Goal: Information Seeking & Learning: Learn about a topic

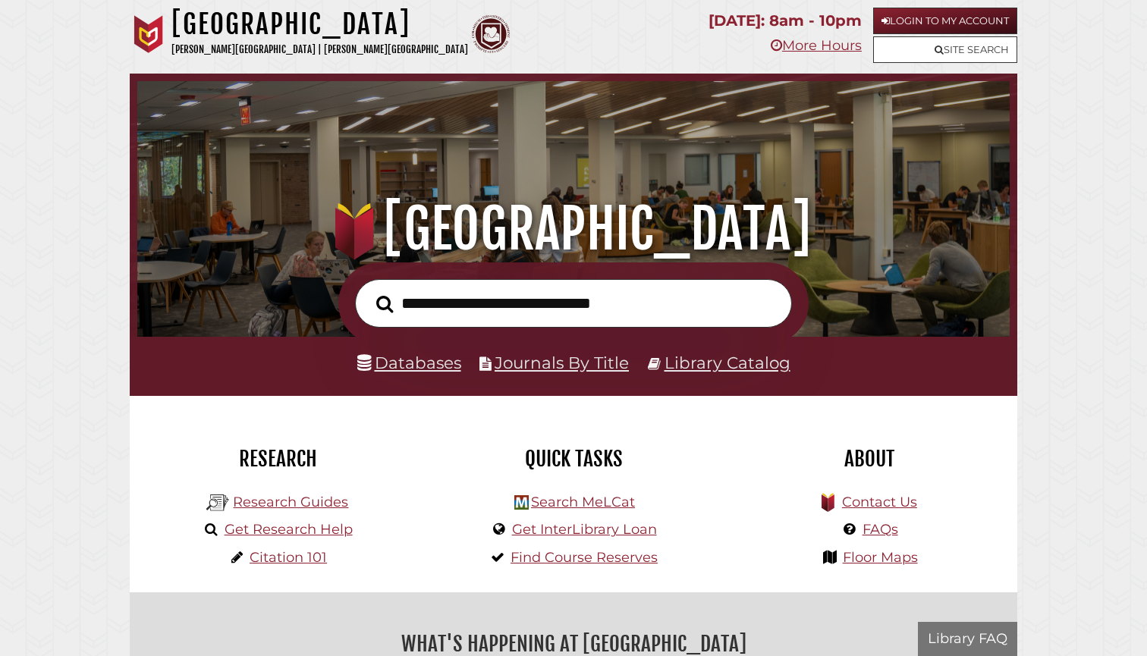
scroll to position [288, 865]
type input "*"
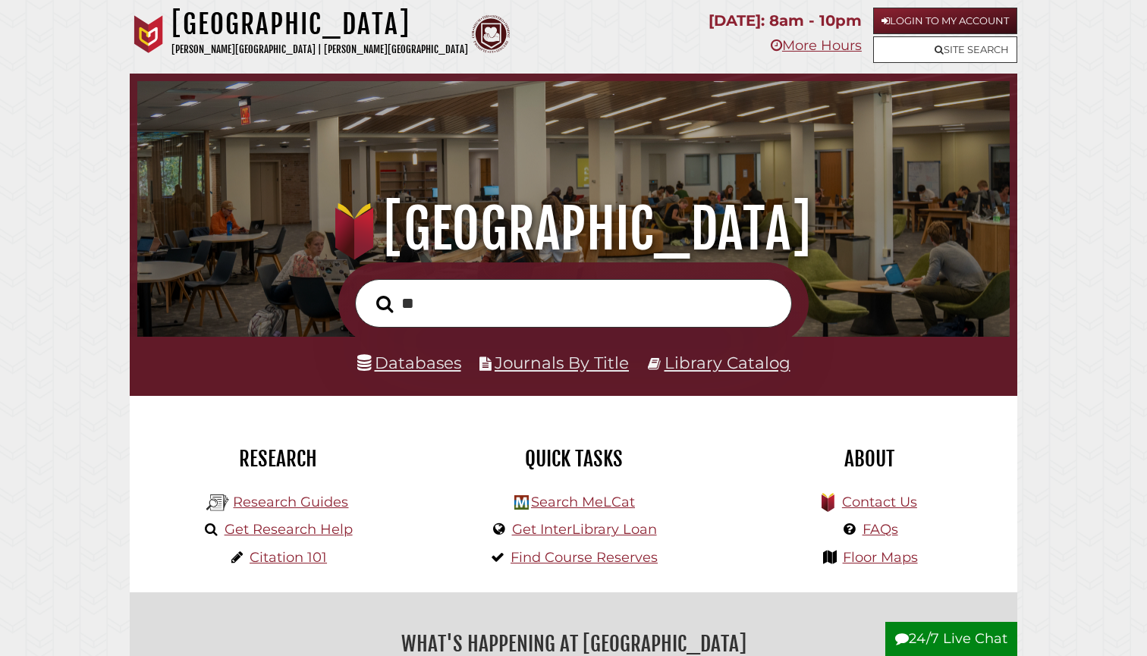
type input "*"
type input "**********"
click at [385, 304] on button "Search" at bounding box center [385, 304] width 32 height 27
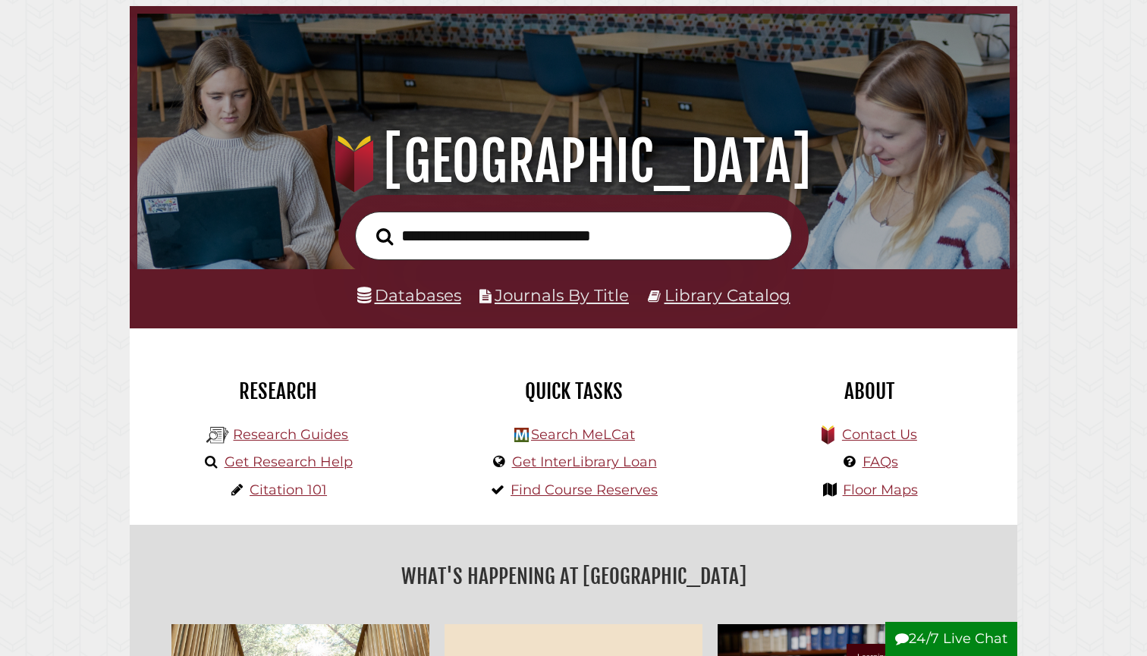
scroll to position [77, 0]
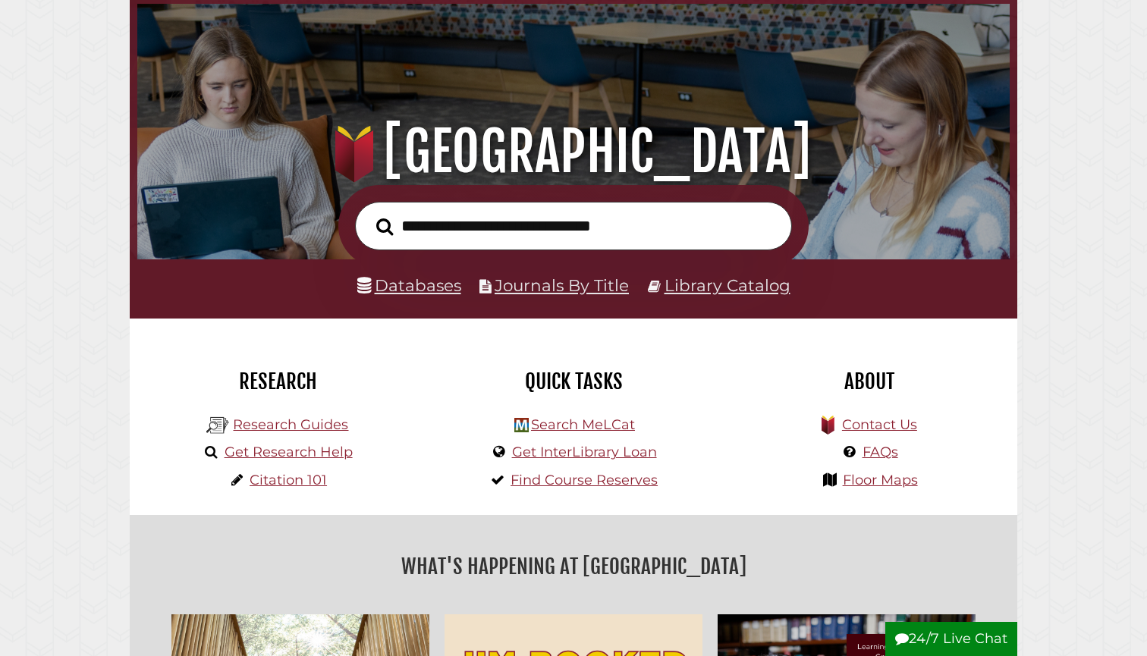
click at [423, 287] on link "Databases" at bounding box center [409, 285] width 104 height 20
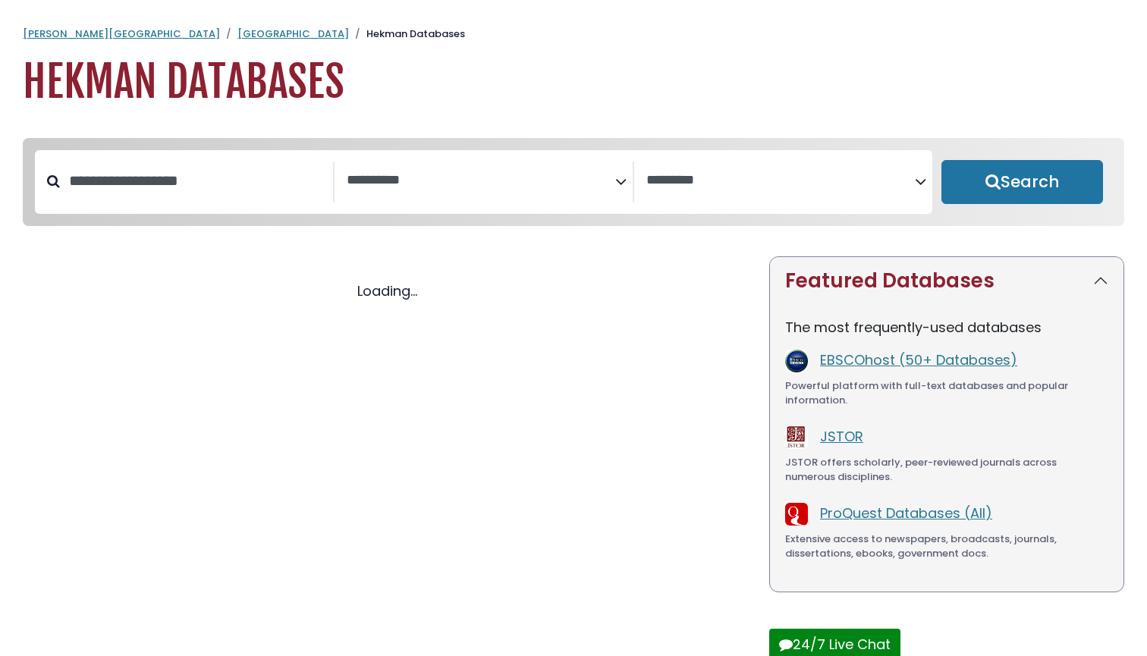
select select "Database Subject Filter"
select select "Database Vendors Filter"
select select "Database Subject Filter"
select select "Database Vendors Filter"
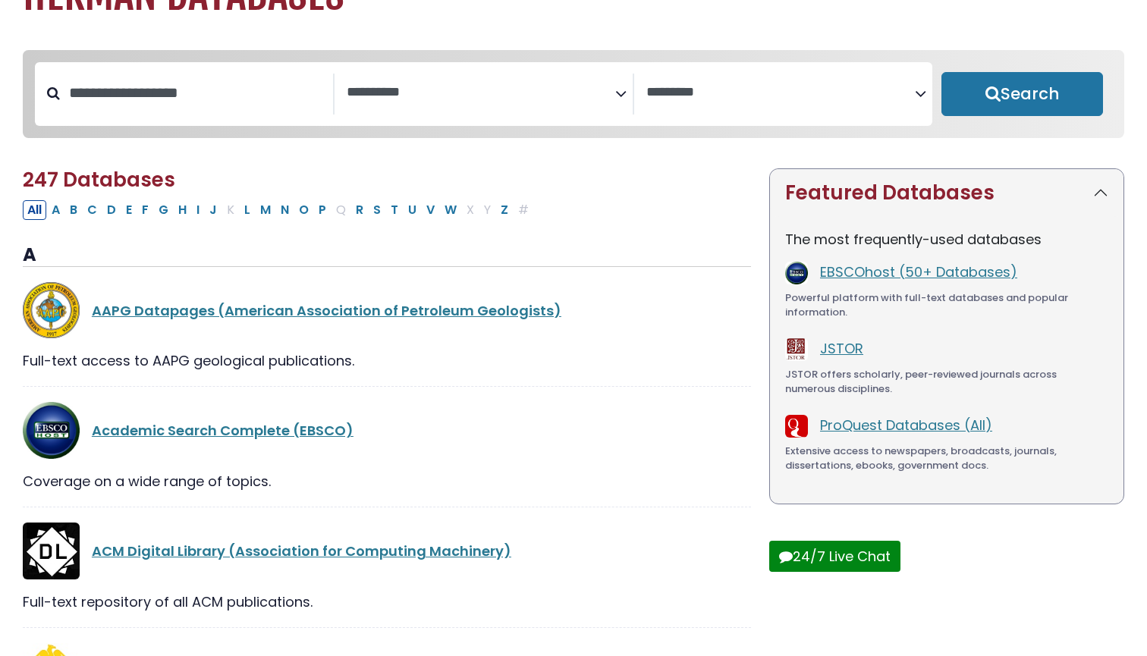
scroll to position [103, 0]
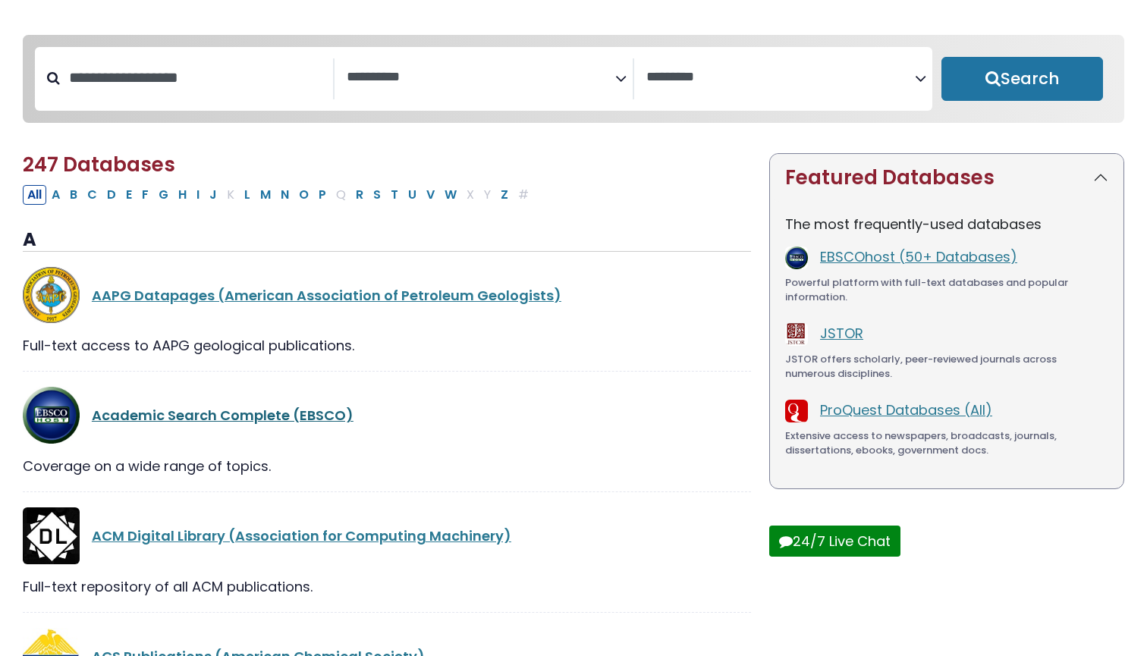
click at [275, 415] on link "Academic Search Complete (EBSCO)" at bounding box center [223, 415] width 262 height 19
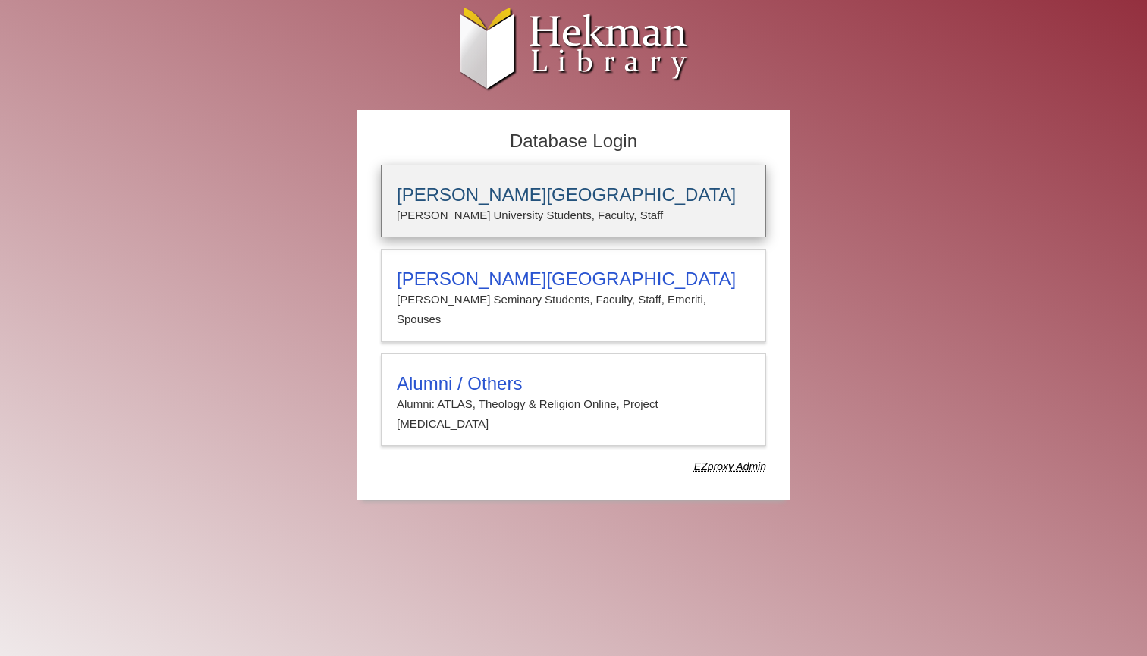
click at [436, 197] on h3 "Calvin University" at bounding box center [574, 194] width 354 height 21
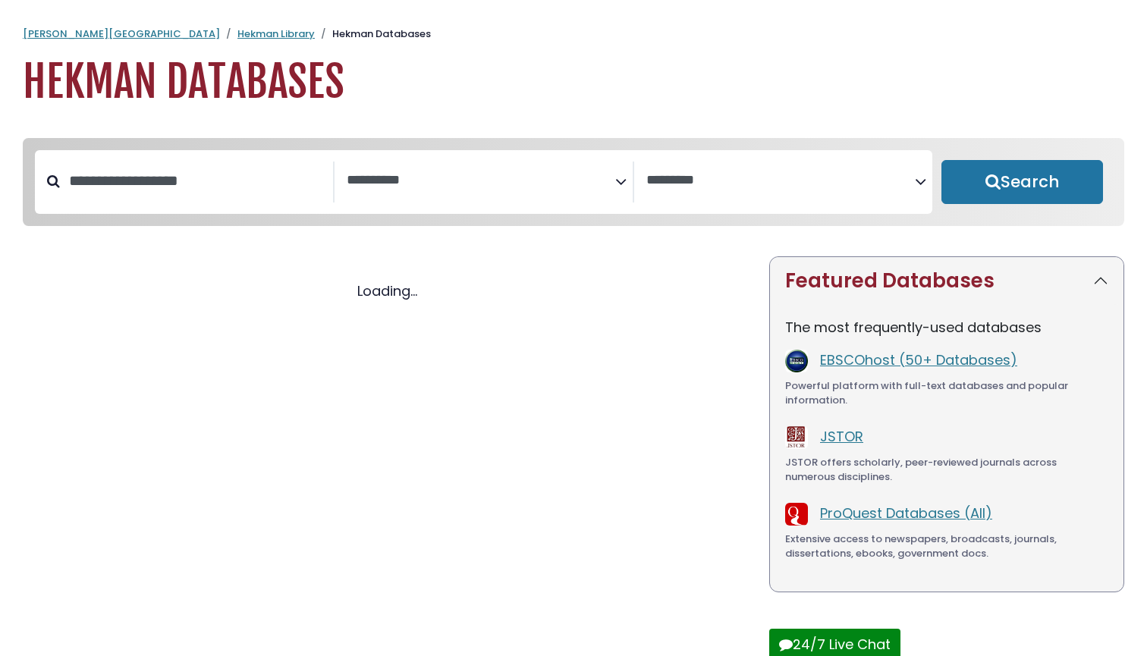
select select "Database Subject Filter"
select select "Database Vendors Filter"
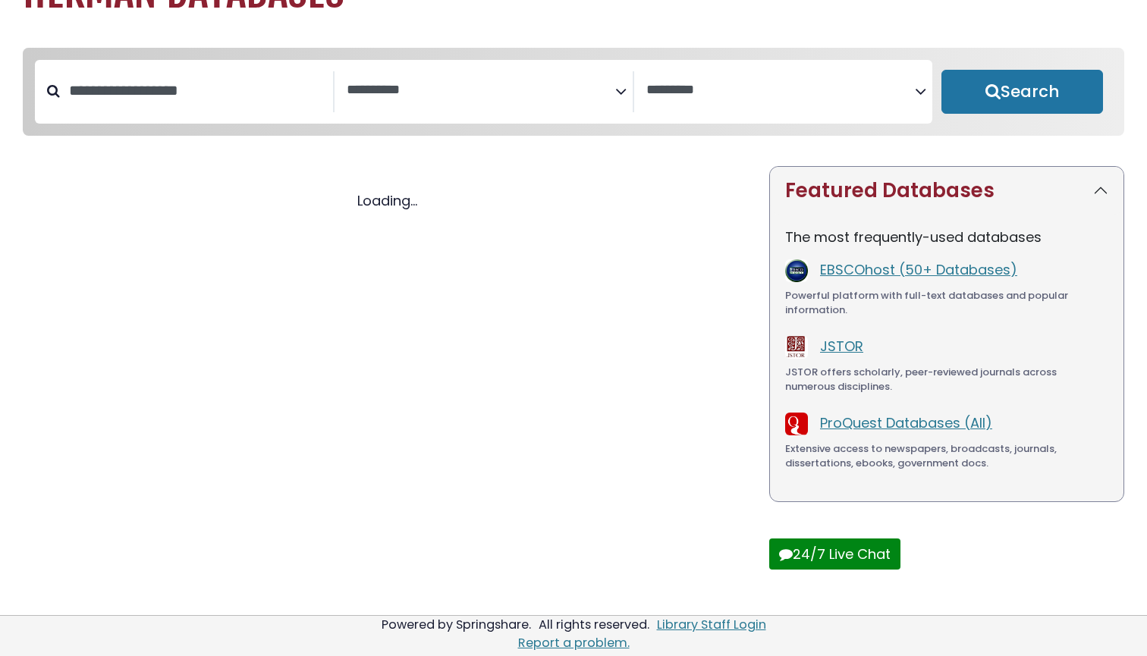
select select "Database Subject Filter"
select select "Database Vendors Filter"
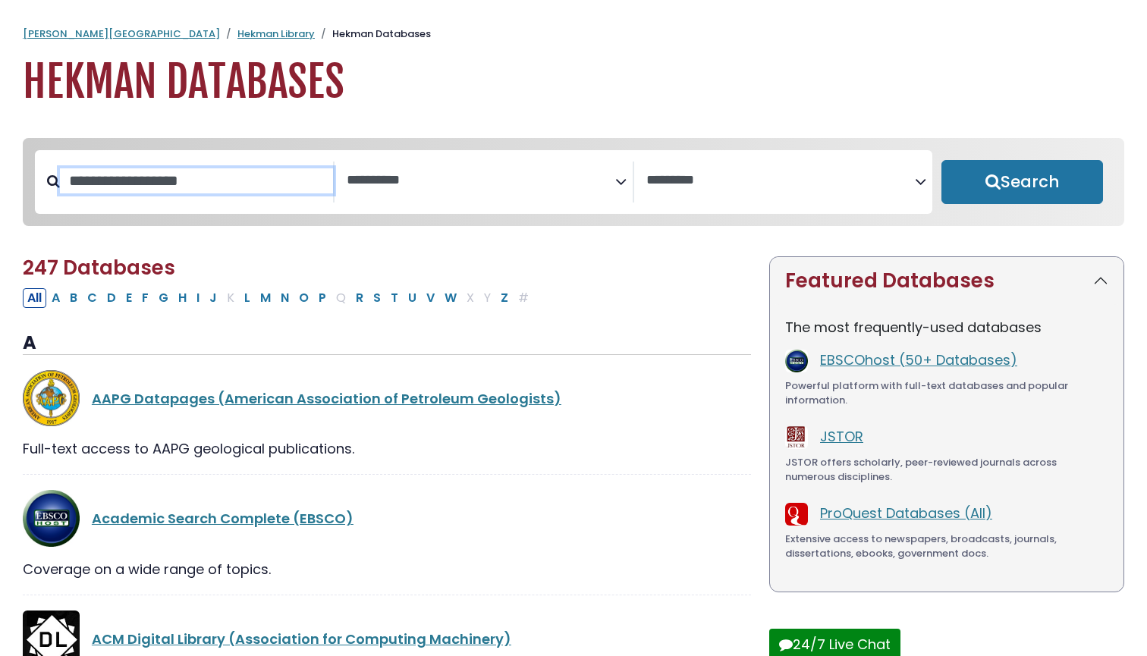
click at [279, 170] on input "Search database by title or keyword" at bounding box center [196, 180] width 273 height 25
type input "****"
click at [1022, 183] on button "Search" at bounding box center [1023, 182] width 162 height 44
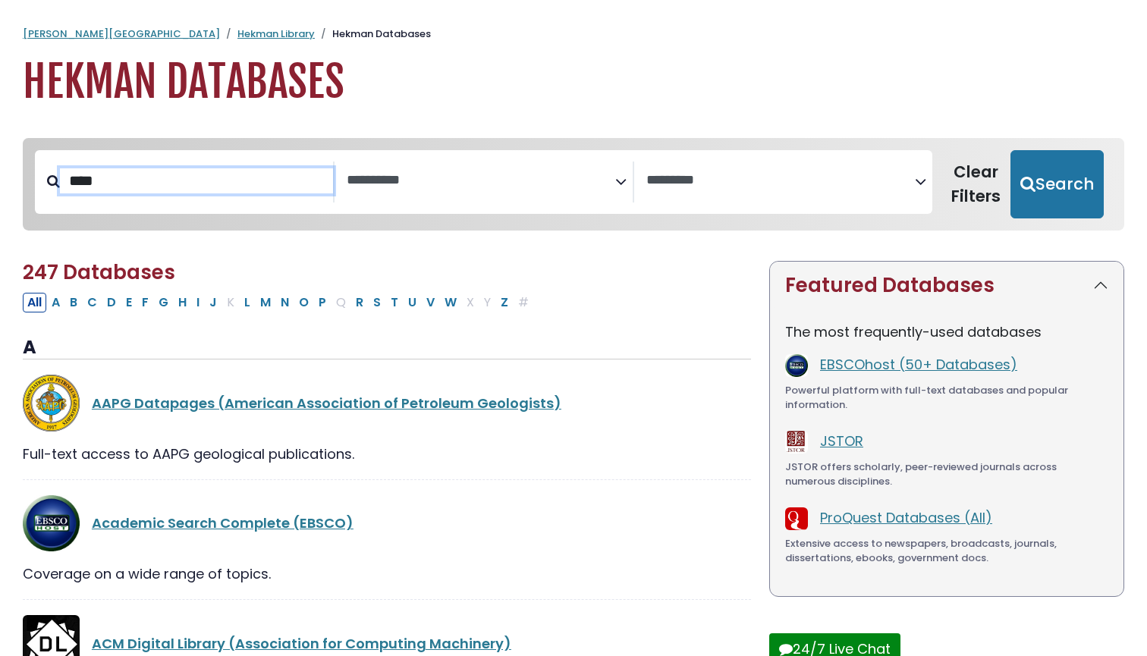
select select "Database Subject Filter"
select select "Database Vendors Filter"
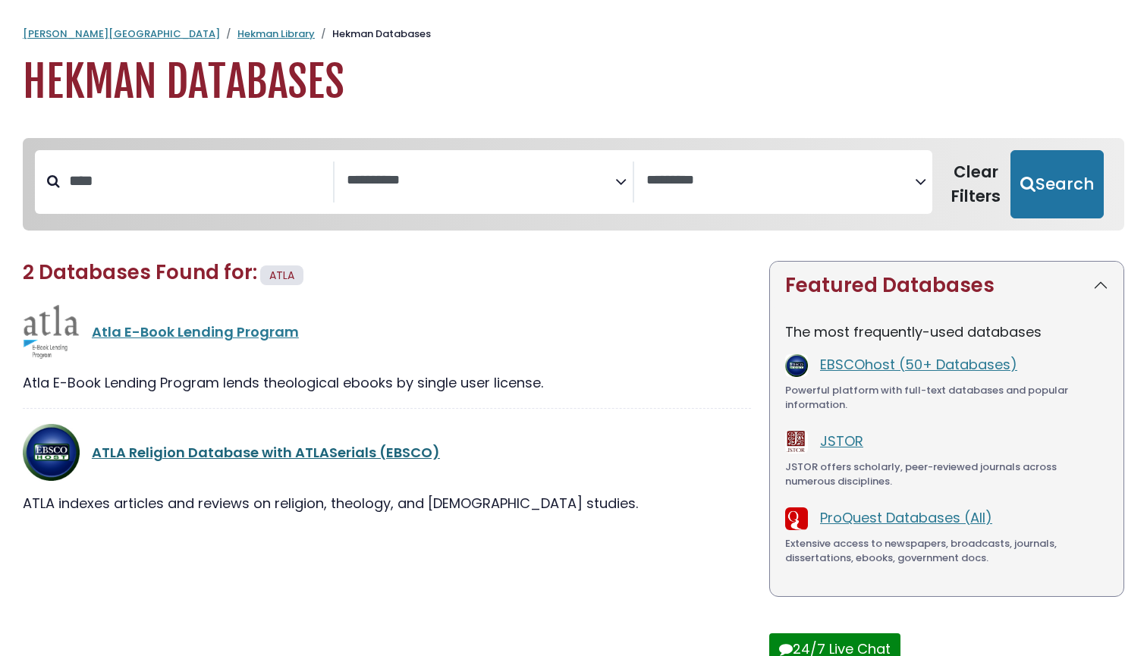
click at [136, 448] on link "ATLA Religion Database with ATLASerials (EBSCO)" at bounding box center [266, 452] width 348 height 19
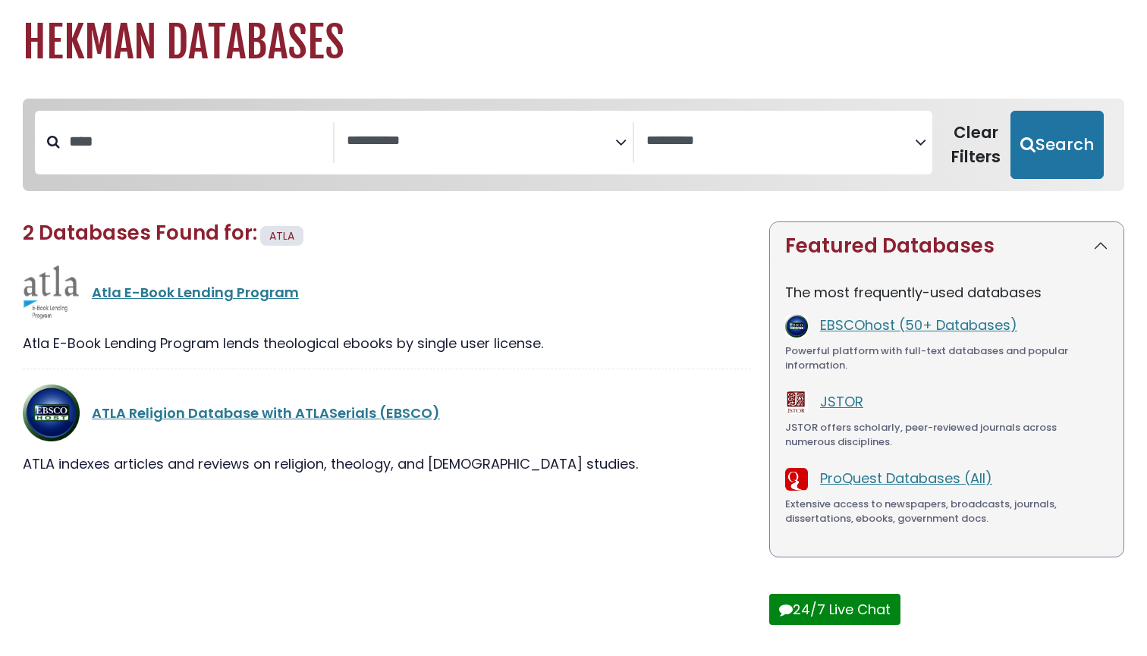
scroll to position [51, 0]
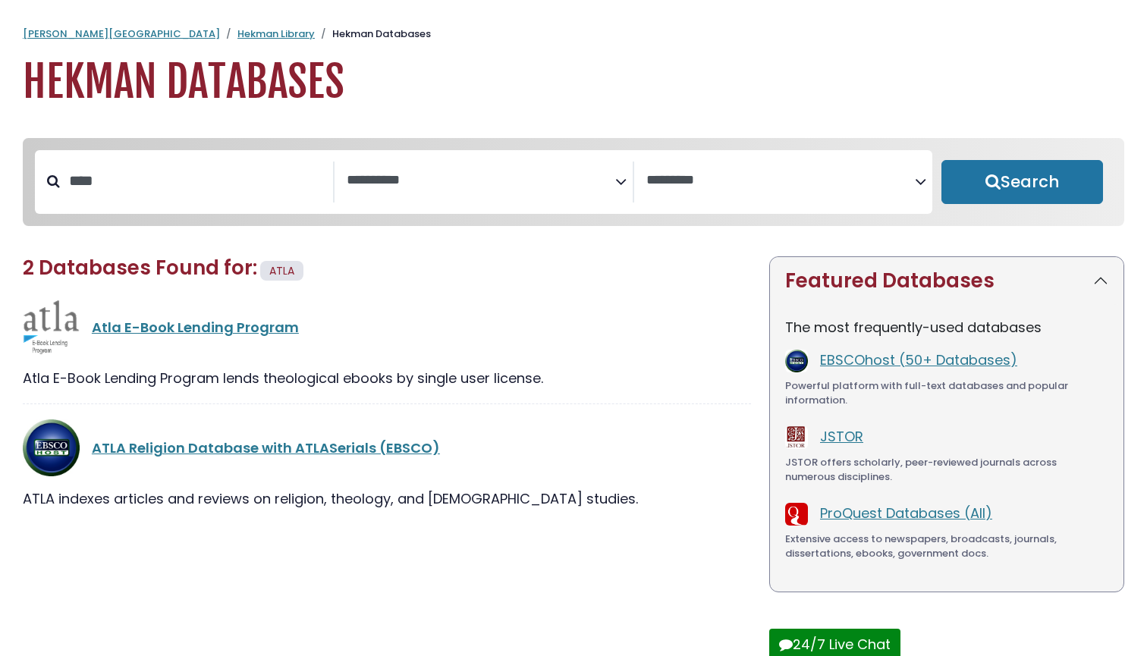
select select "Database Subject Filter"
select select "Database Vendors Filter"
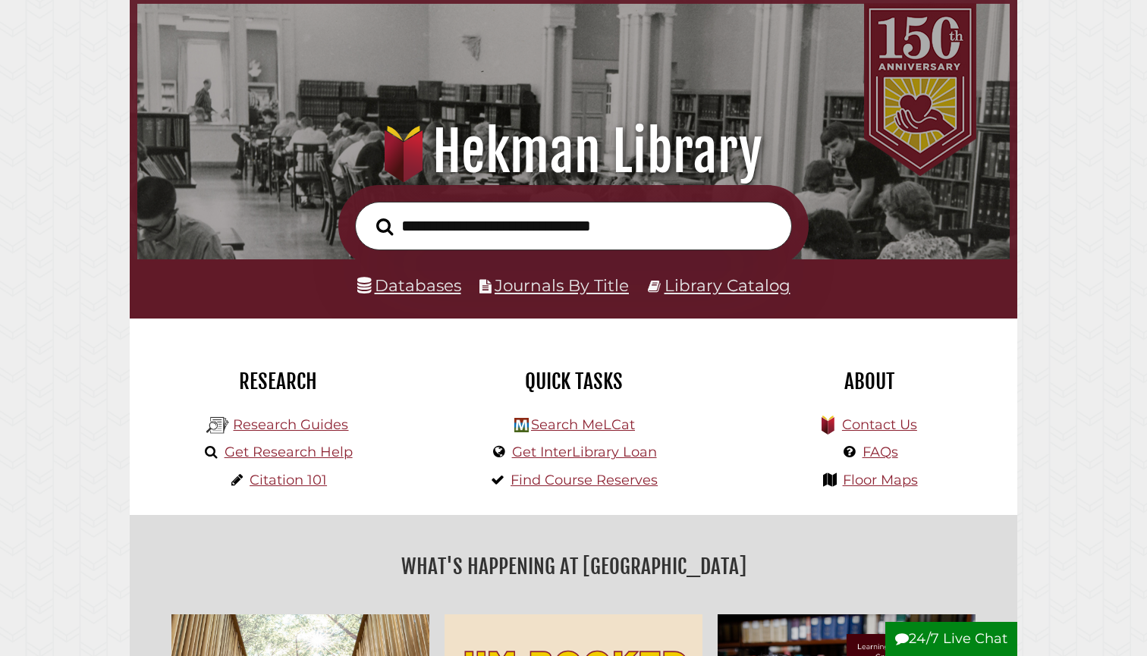
scroll to position [288, 865]
type input "**********"
click at [385, 226] on button "Search" at bounding box center [385, 227] width 32 height 27
